Goal: Register for event/course

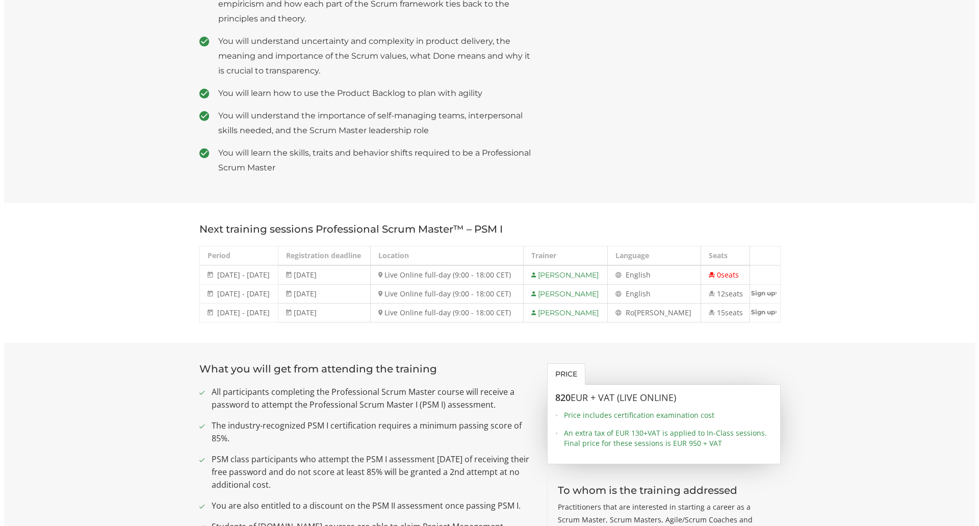
scroll to position [561, 0]
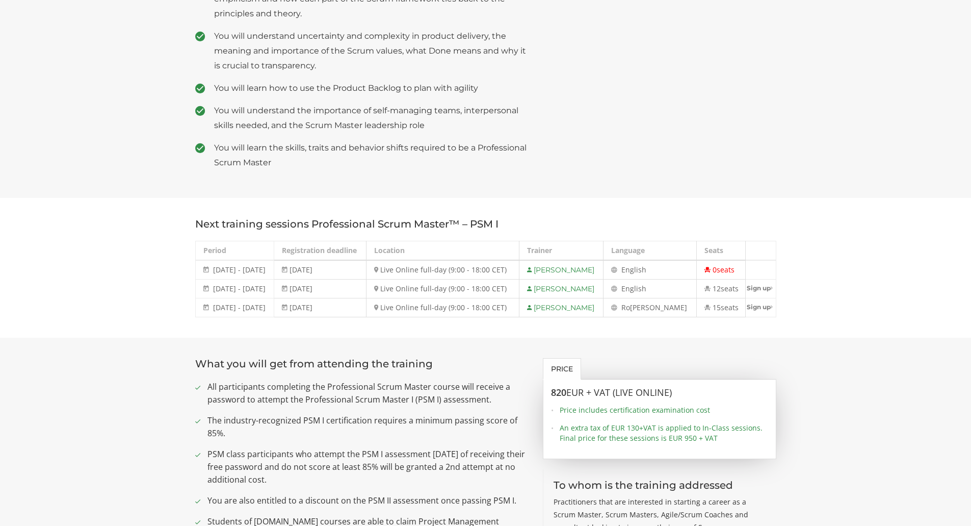
drag, startPoint x: 194, startPoint y: 274, endPoint x: 273, endPoint y: 274, distance: 79.5
click at [273, 274] on div "Next training sessions Professional Scrum Master™ – PSM I Period Registration d…" at bounding box center [486, 267] width 597 height 99
click at [266, 283] on span "[DATE] - [DATE]" at bounding box center [239, 288] width 53 height 10
drag, startPoint x: 211, startPoint y: 272, endPoint x: 299, endPoint y: 289, distance: 90.3
click at [299, 289] on tbody "[DATE] - [DATE] [DATE] - [DATE] [DATE] Live Online full-day (9:00 - 18:00 CET) …" at bounding box center [485, 288] width 581 height 57
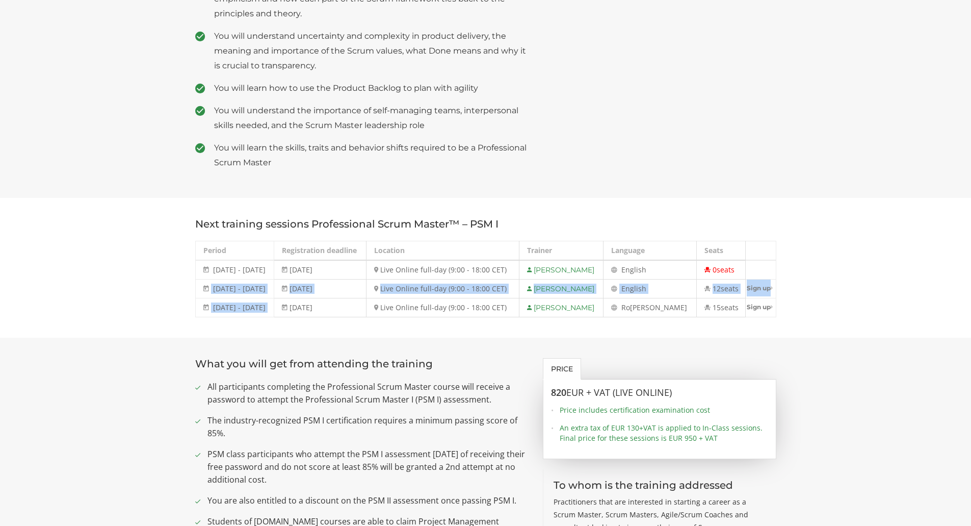
click at [299, 298] on td "[DATE]" at bounding box center [320, 307] width 92 height 19
click at [759, 279] on link "Sign up" at bounding box center [761, 287] width 30 height 17
select select "Live Online full-day (9:00 - 18:00 CET) - [DATE] - [DATE]"
type input "Sign up"
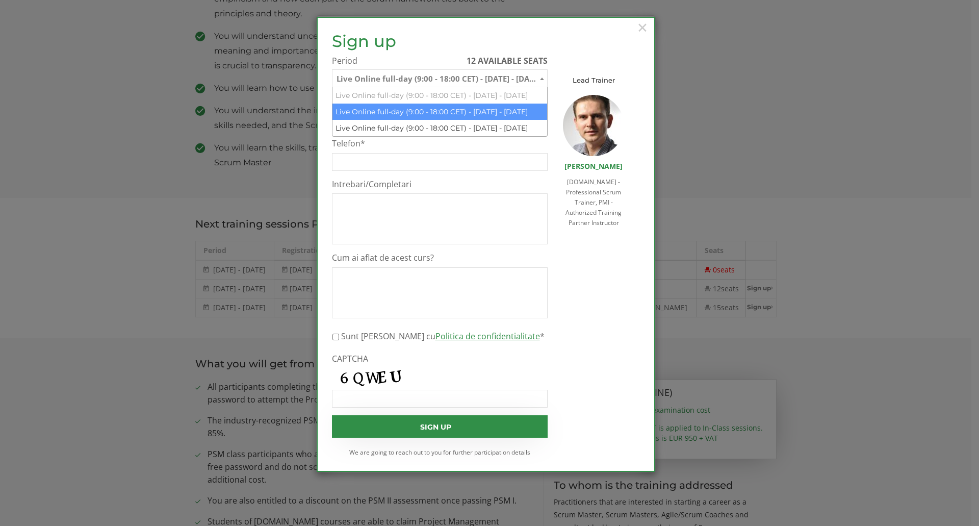
click at [502, 76] on span "Live Online full-day (9:00 - 18:00 CET) - [DATE] - [DATE]" at bounding box center [439, 79] width 215 height 18
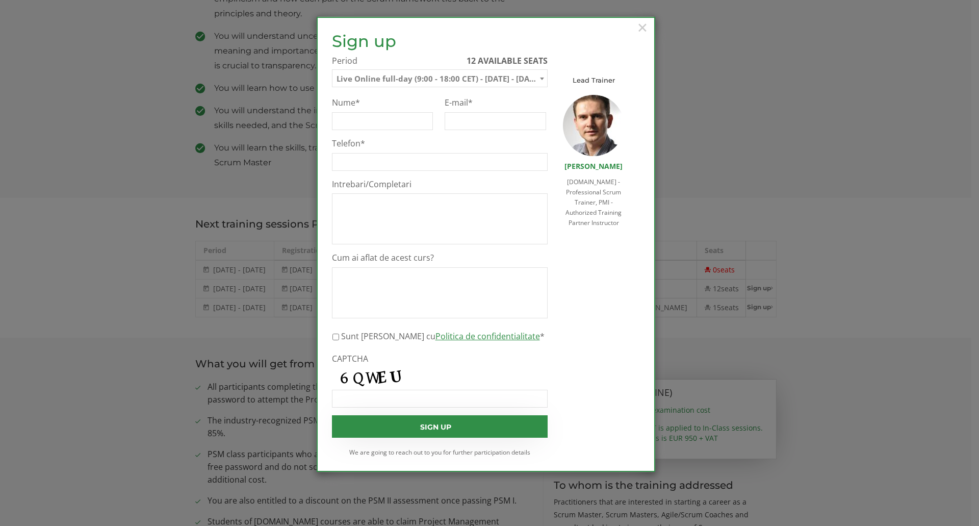
click at [502, 76] on span "Live Online full-day (9:00 - 18:00 CET) - [DATE] - [DATE]" at bounding box center [439, 79] width 215 height 18
